Goal: Contribute content: Add original content to the website for others to see

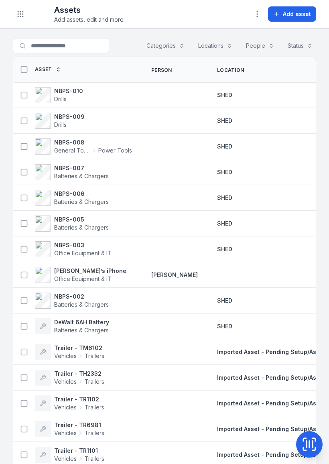
click at [295, 17] on span "Add asset" at bounding box center [297, 14] width 28 height 8
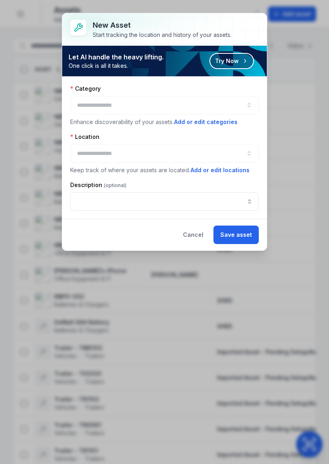
click at [239, 63] on button "Try Now" at bounding box center [232, 61] width 45 height 16
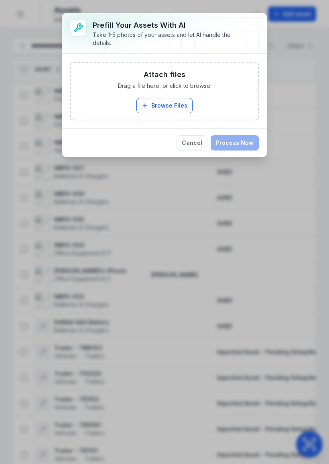
click at [175, 106] on button "Browse Files" at bounding box center [165, 105] width 56 height 15
click at [167, 110] on button "Browse Files" at bounding box center [165, 105] width 56 height 15
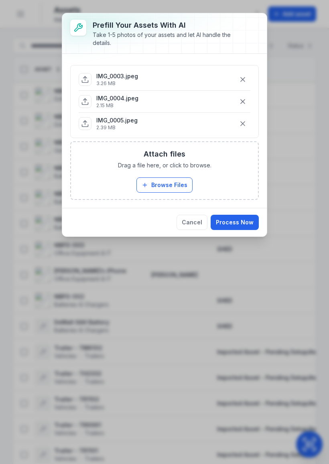
click at [235, 225] on button "Process Now" at bounding box center [235, 222] width 48 height 15
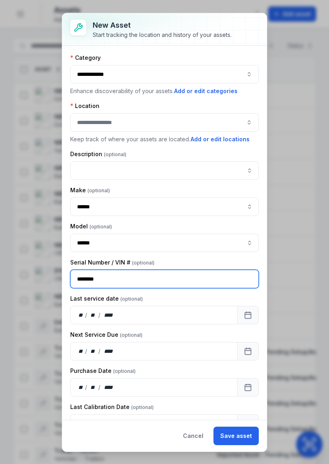
click at [143, 278] on input "********" at bounding box center [164, 279] width 189 height 18
type input "*"
click at [171, 121] on div at bounding box center [164, 122] width 189 height 18
type input "*******"
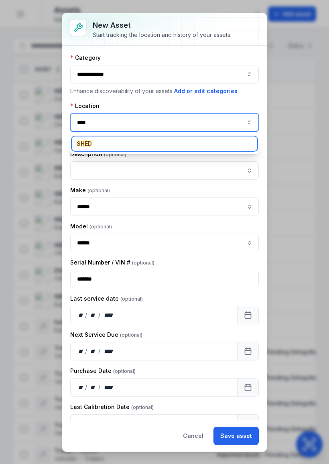
click at [96, 142] on div "SHED" at bounding box center [165, 144] width 186 height 14
type input "****"
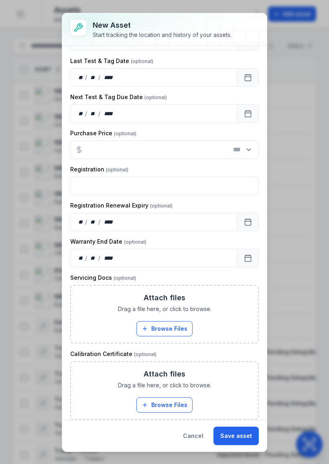
click at [238, 436] on button "Save asset" at bounding box center [236, 436] width 45 height 18
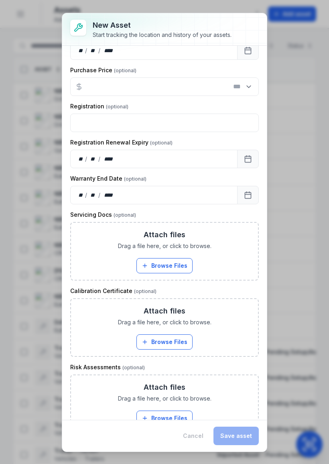
scroll to position [482, 0]
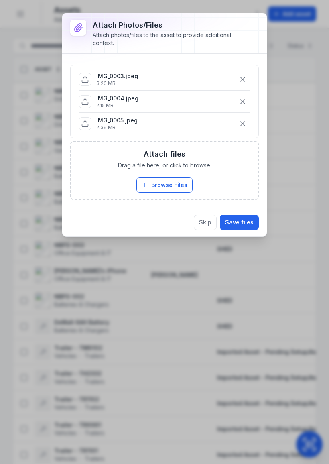
click at [243, 223] on button "Save files" at bounding box center [239, 222] width 39 height 15
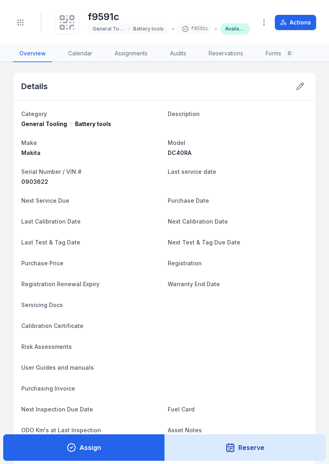
click at [65, 22] on icon at bounding box center [67, 23] width 18 height 18
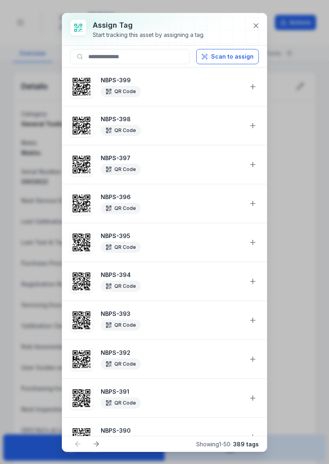
click at [244, 58] on button "Scan to assign" at bounding box center [227, 56] width 63 height 15
